Goal: Task Accomplishment & Management: Complete application form

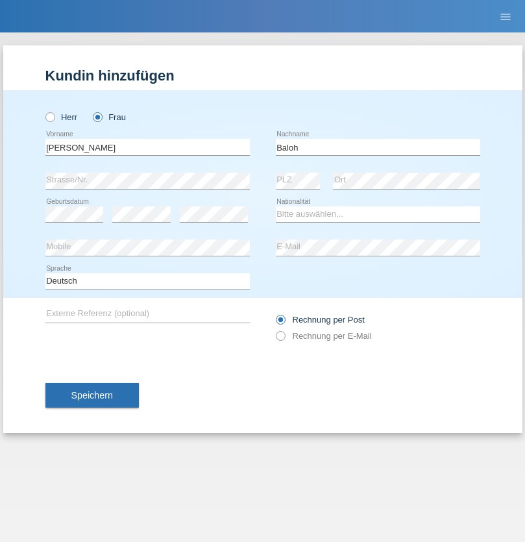
type input "Baloh"
select select "CH"
radio input "true"
click at [147, 147] on input "text" at bounding box center [147, 147] width 204 height 16
type input "[PERSON_NAME]"
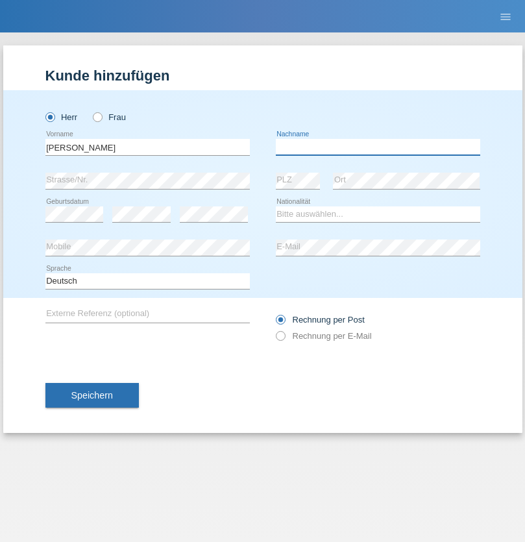
click at [378, 147] on input "text" at bounding box center [378, 147] width 204 height 16
type input "Amaral"
select select "PT"
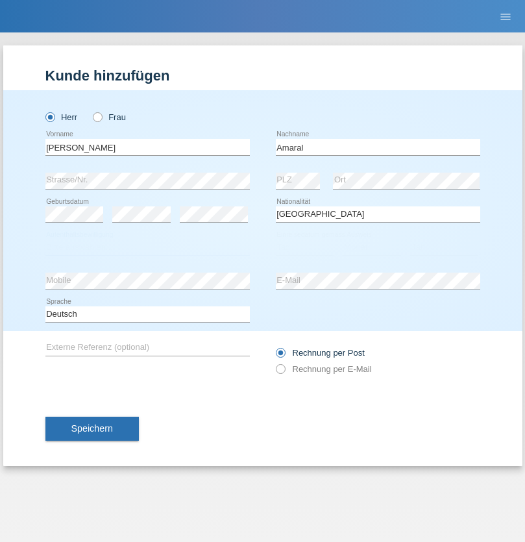
select select "C"
select select "06"
select select "09"
select select "2021"
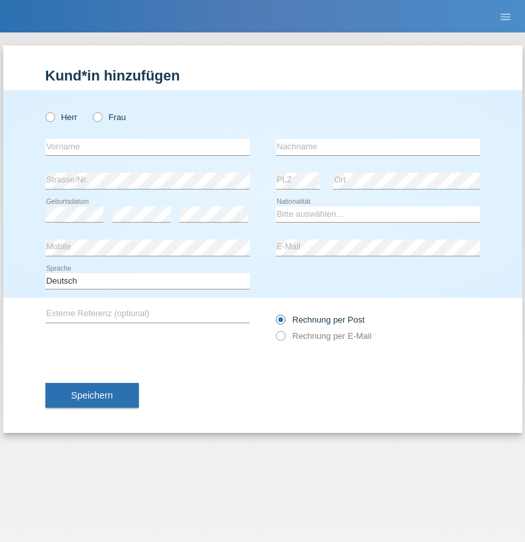
radio input "true"
click at [147, 147] on input "text" at bounding box center [147, 147] width 204 height 16
type input "Kupe"
click at [378, 147] on input "text" at bounding box center [378, 147] width 204 height 16
type input "Sildi"
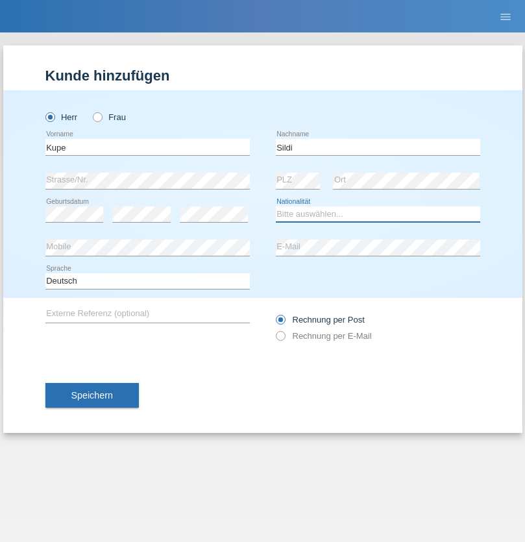
select select "GR"
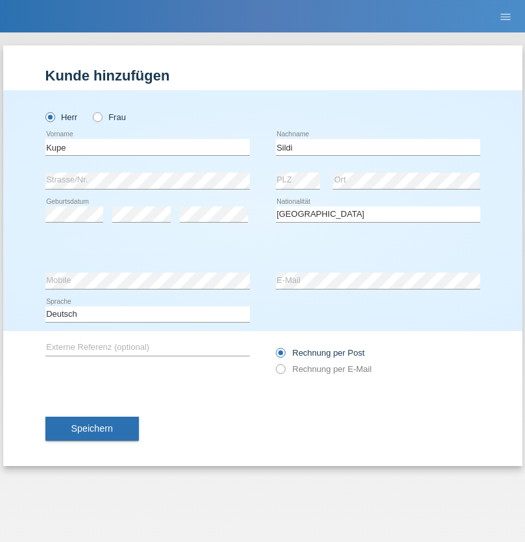
select select "C"
select select "26"
select select "01"
select select "2021"
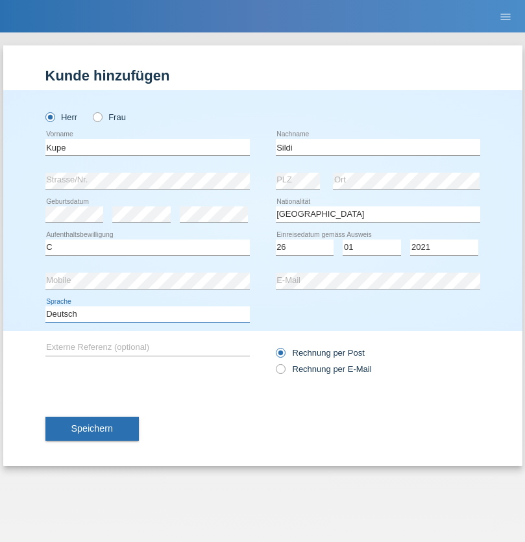
select select "en"
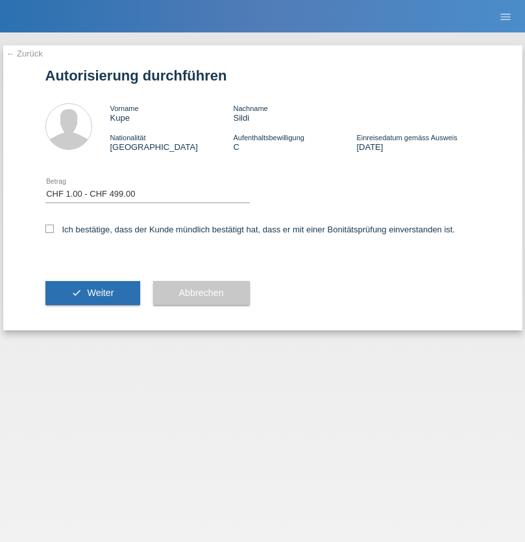
select select "1"
checkbox input "true"
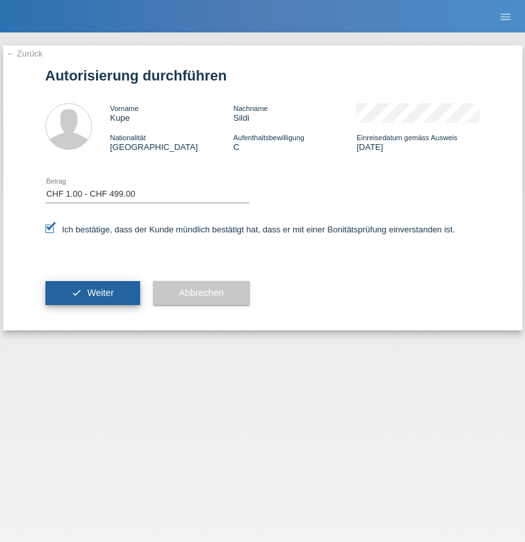
click at [92, 293] on span "Weiter" at bounding box center [100, 293] width 27 height 10
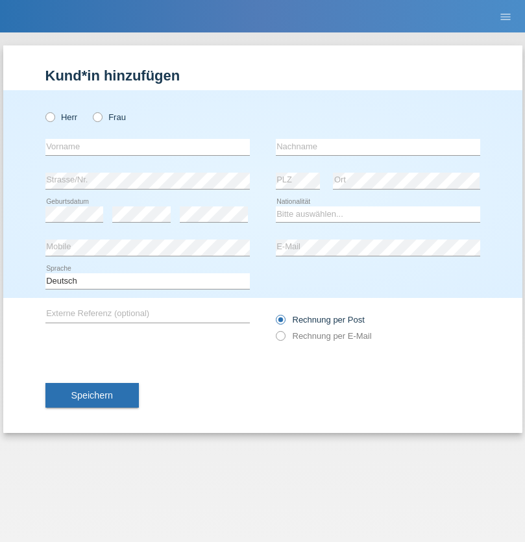
radio input "true"
click at [147, 147] on input "text" at bounding box center [147, 147] width 204 height 16
type input "[PERSON_NAME]"
click at [378, 147] on input "text" at bounding box center [378, 147] width 204 height 16
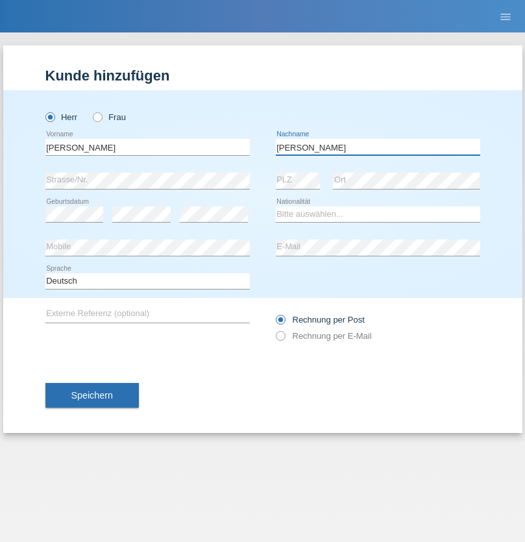
type input "[PERSON_NAME]"
select select "FR"
select select "C"
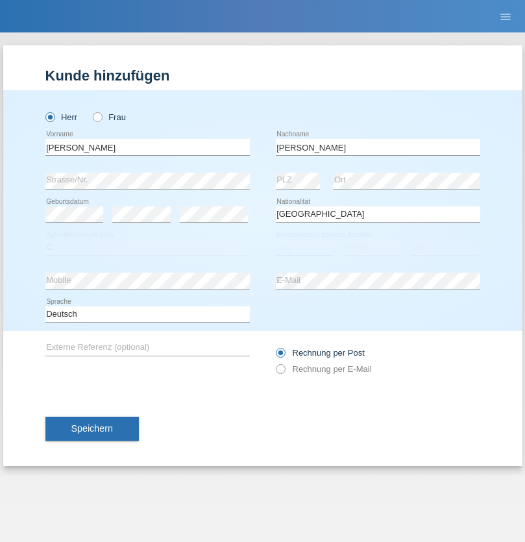
select select "14"
select select "02"
select select "2014"
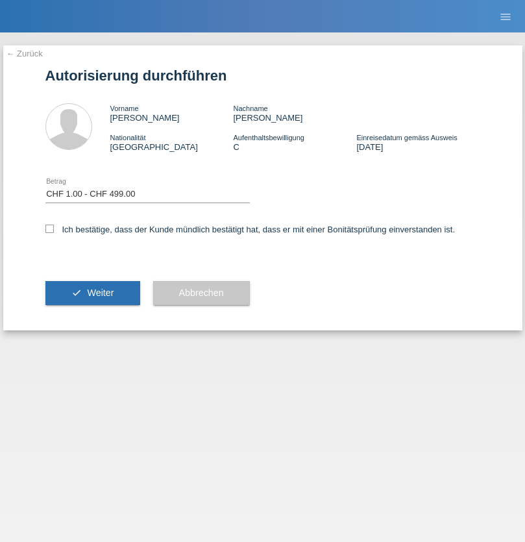
select select "1"
checkbox input "true"
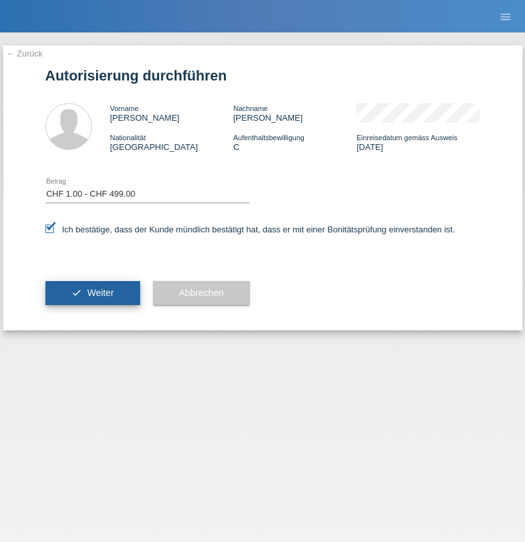
click at [92, 293] on span "Weiter" at bounding box center [100, 293] width 27 height 10
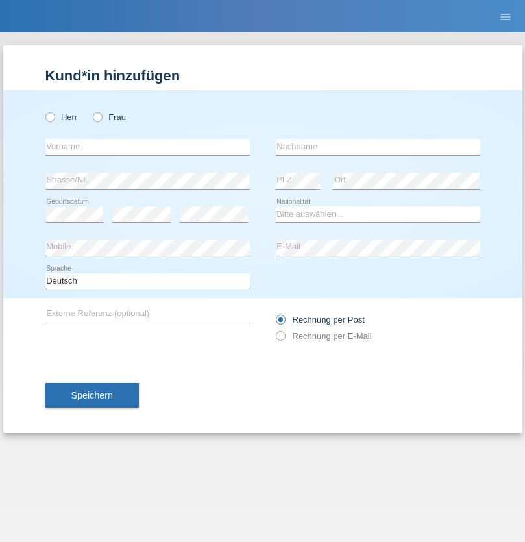
radio input "true"
click at [147, 147] on input "text" at bounding box center [147, 147] width 204 height 16
type input "Suada"
click at [378, 147] on input "text" at bounding box center [378, 147] width 204 height 16
type input "Fuss"
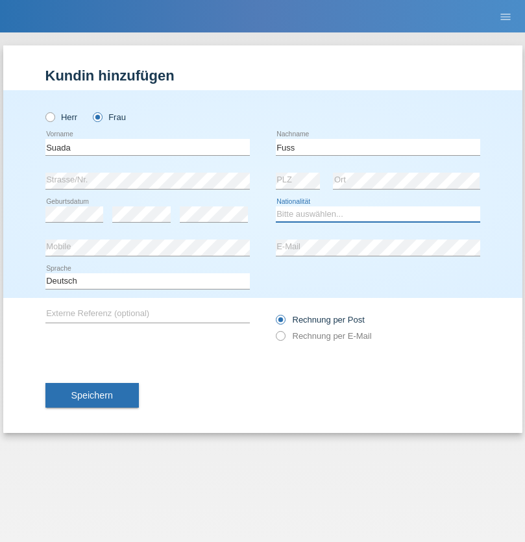
select select "AL"
select select "C"
select select "07"
select select "06"
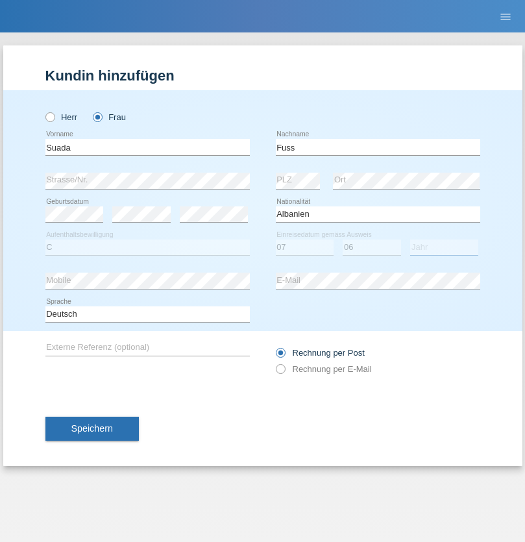
select select "1981"
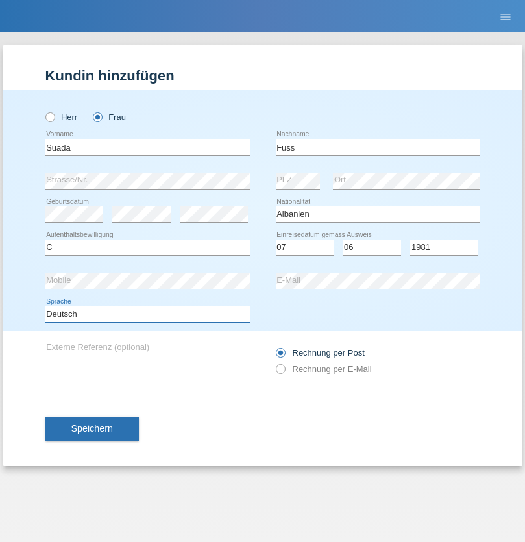
select select "en"
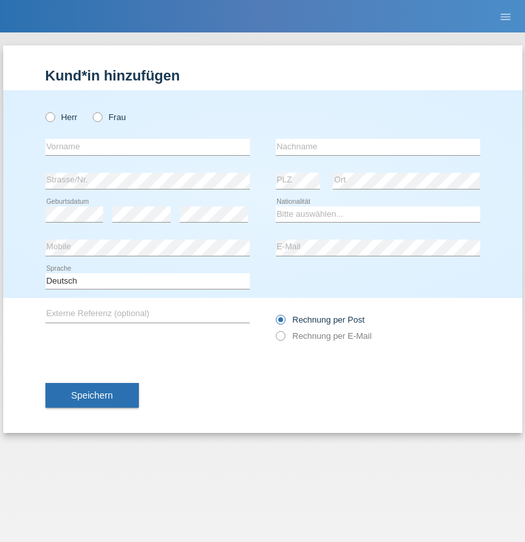
radio input "true"
click at [147, 147] on input "text" at bounding box center [147, 147] width 204 height 16
type input "guy"
click at [378, 147] on input "text" at bounding box center [378, 147] width 204 height 16
type input "massamba"
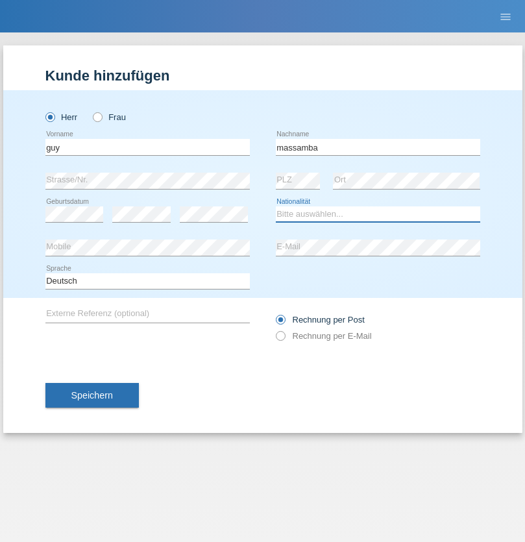
select select "CH"
radio input "true"
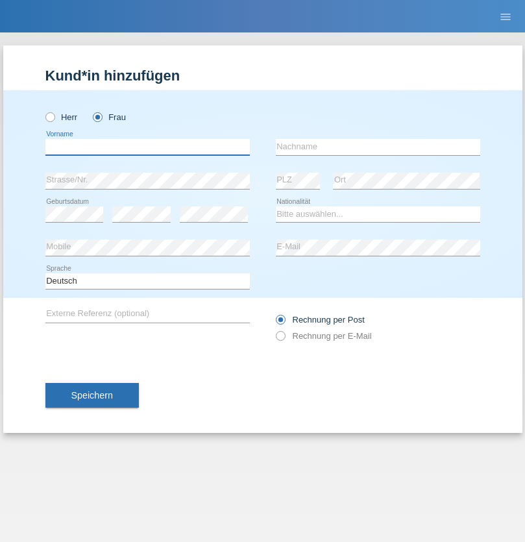
click at [147, 147] on input "text" at bounding box center [147, 147] width 204 height 16
type input "Nathalie"
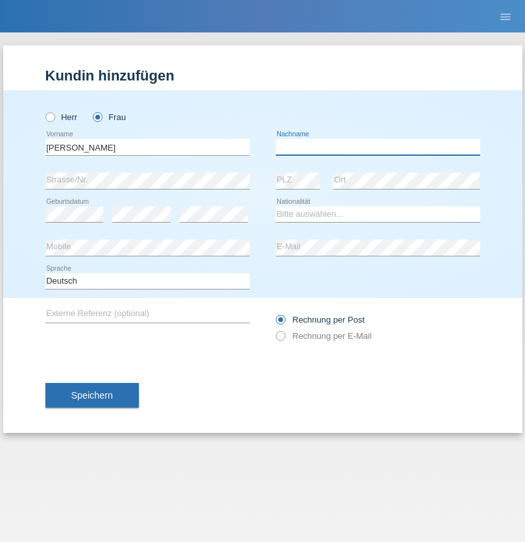
click at [378, 147] on input "text" at bounding box center [378, 147] width 204 height 16
type input "Marti"
select select "CH"
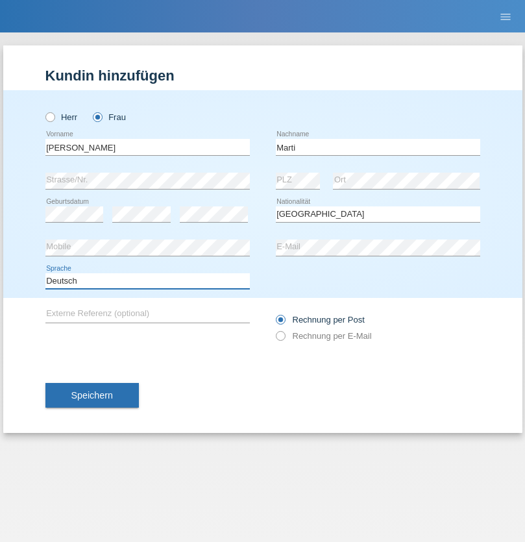
select select "en"
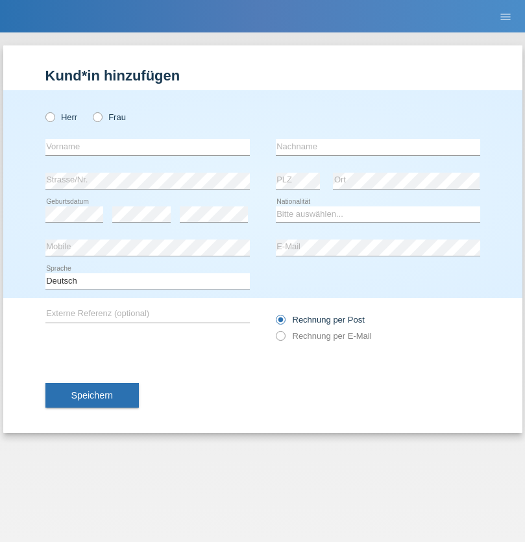
radio input "true"
click at [147, 147] on input "text" at bounding box center [147, 147] width 204 height 16
type input "Betim"
click at [378, 147] on input "text" at bounding box center [378, 147] width 204 height 16
type input "Alija"
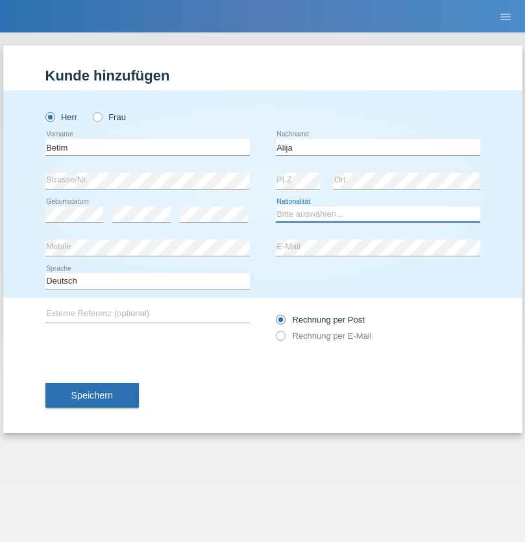
select select "MK"
select select "C"
select select "12"
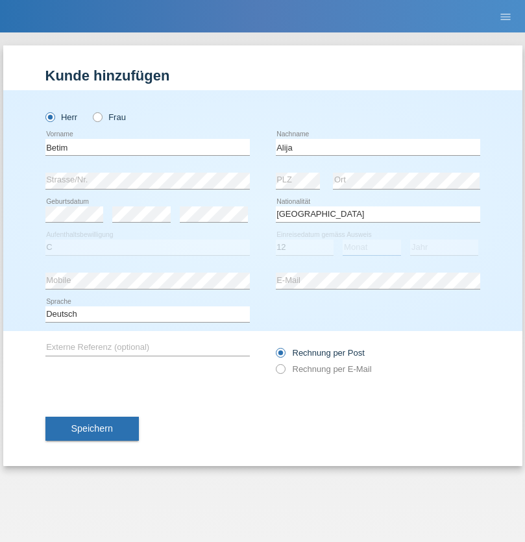
select select "08"
select select "2003"
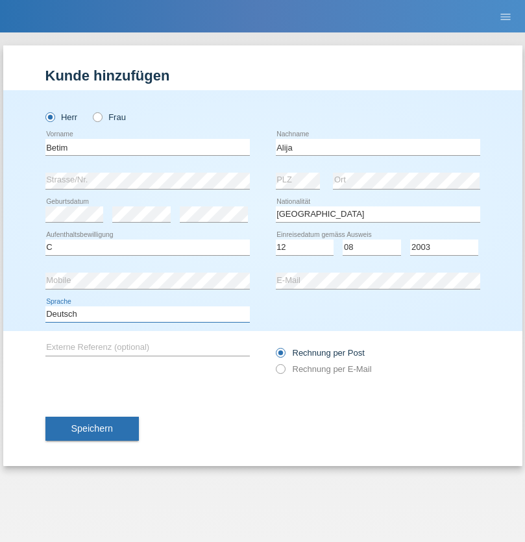
select select "en"
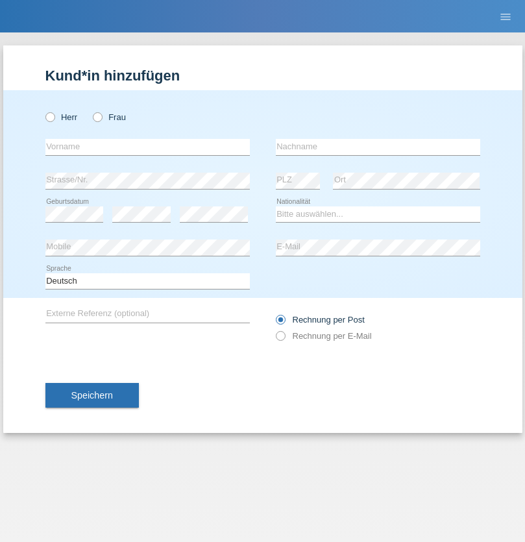
radio input "true"
click at [147, 147] on input "text" at bounding box center [147, 147] width 204 height 16
type input "Sasa"
click at [378, 147] on input "text" at bounding box center [378, 147] width 204 height 16
type input "Lazarevic"
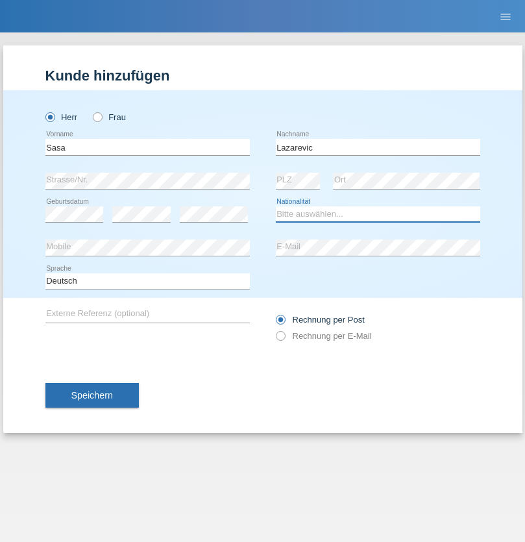
select select "RS"
select select "C"
select select "16"
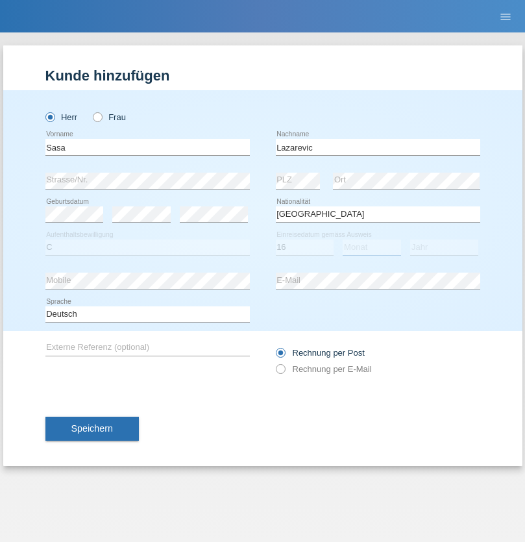
select select "10"
select select "1984"
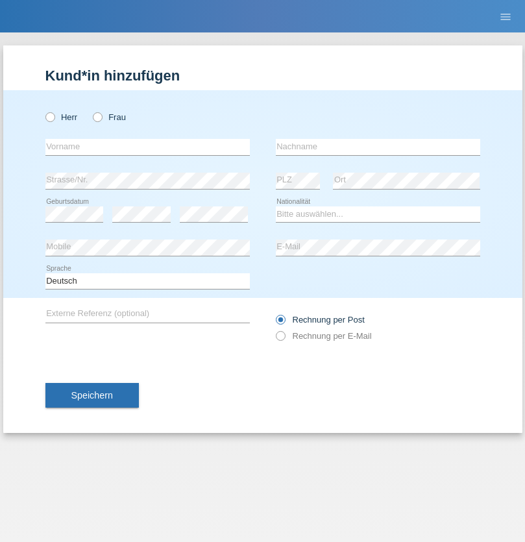
radio input "true"
click at [147, 147] on input "text" at bounding box center [147, 147] width 204 height 16
type input "kelmendi"
click at [378, 147] on input "text" at bounding box center [378, 147] width 204 height 16
type input "Edona"
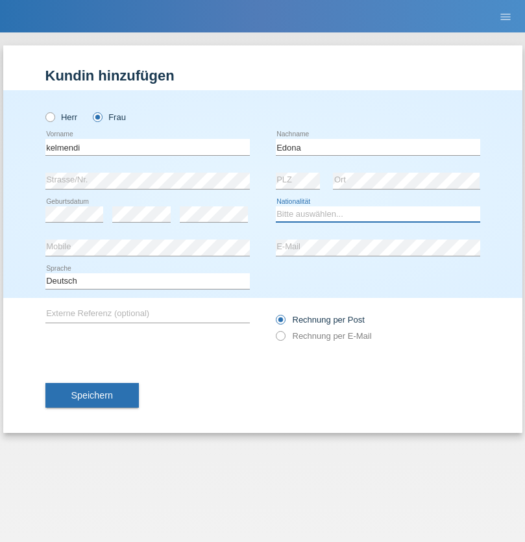
select select "XK"
select select "C"
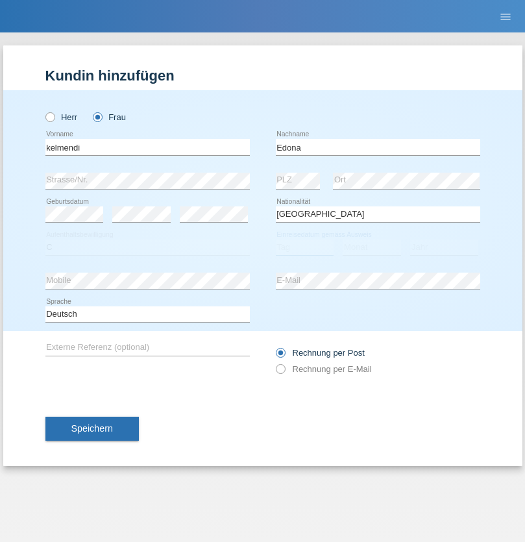
select select "23"
select select "09"
select select "2021"
